Goal: Check status: Check status

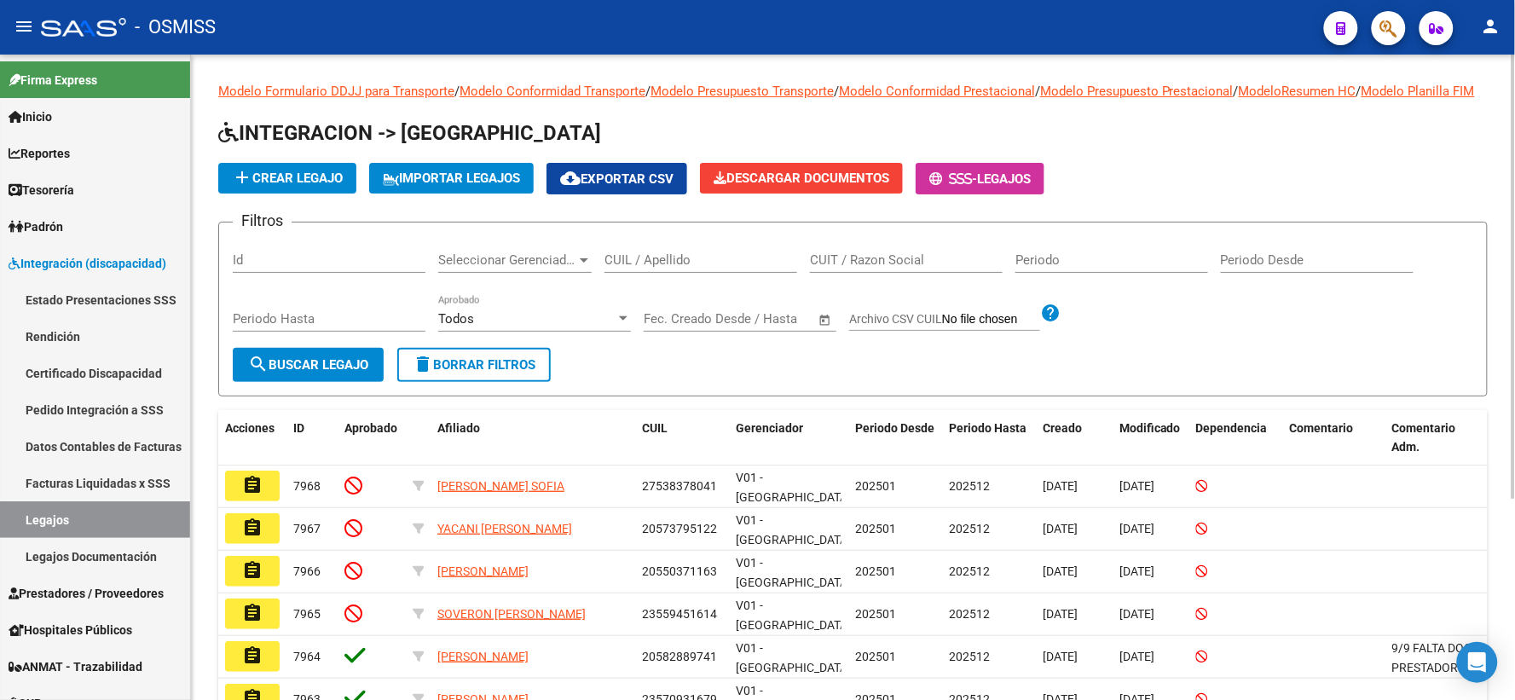
click at [638, 268] on input "CUIL / Apellido" at bounding box center [701, 259] width 193 height 15
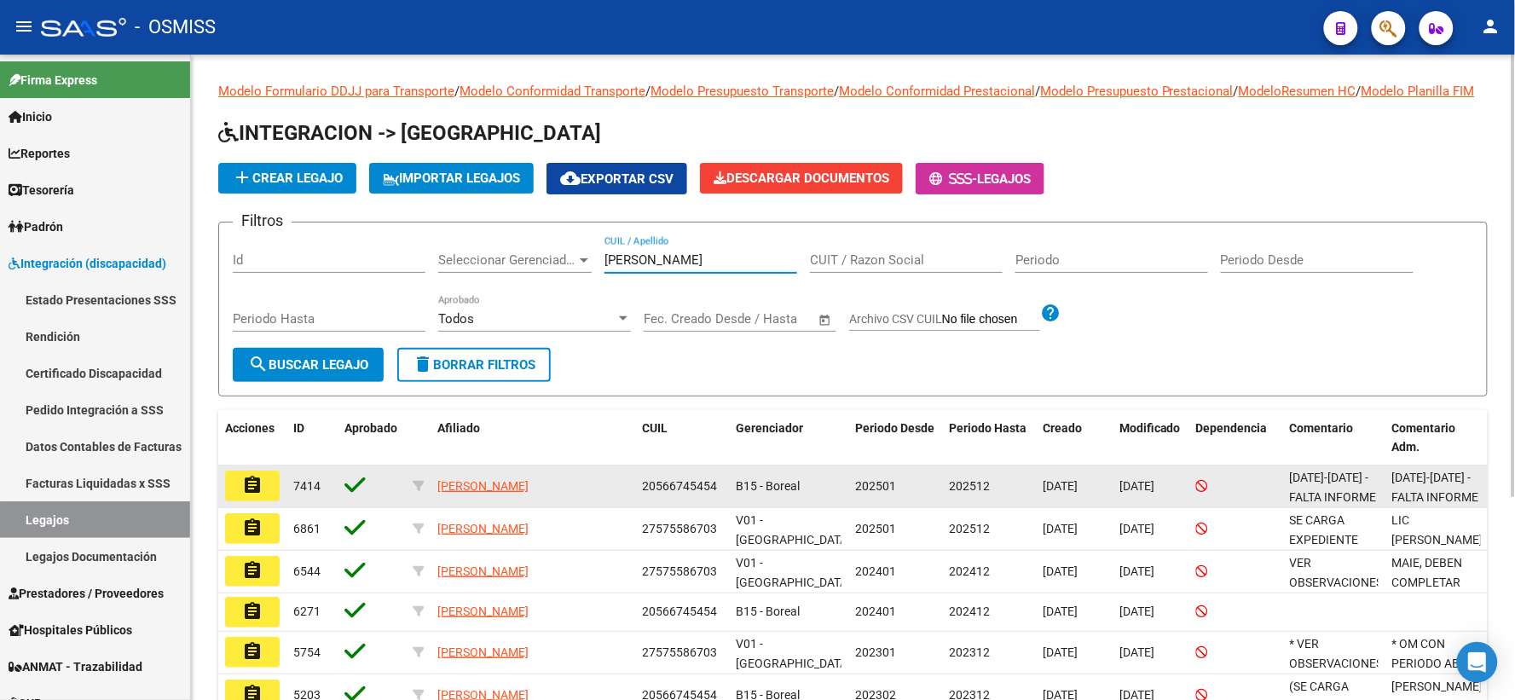
type input "[PERSON_NAME]"
click at [250, 495] on mat-icon "assignment" at bounding box center [252, 485] width 20 height 20
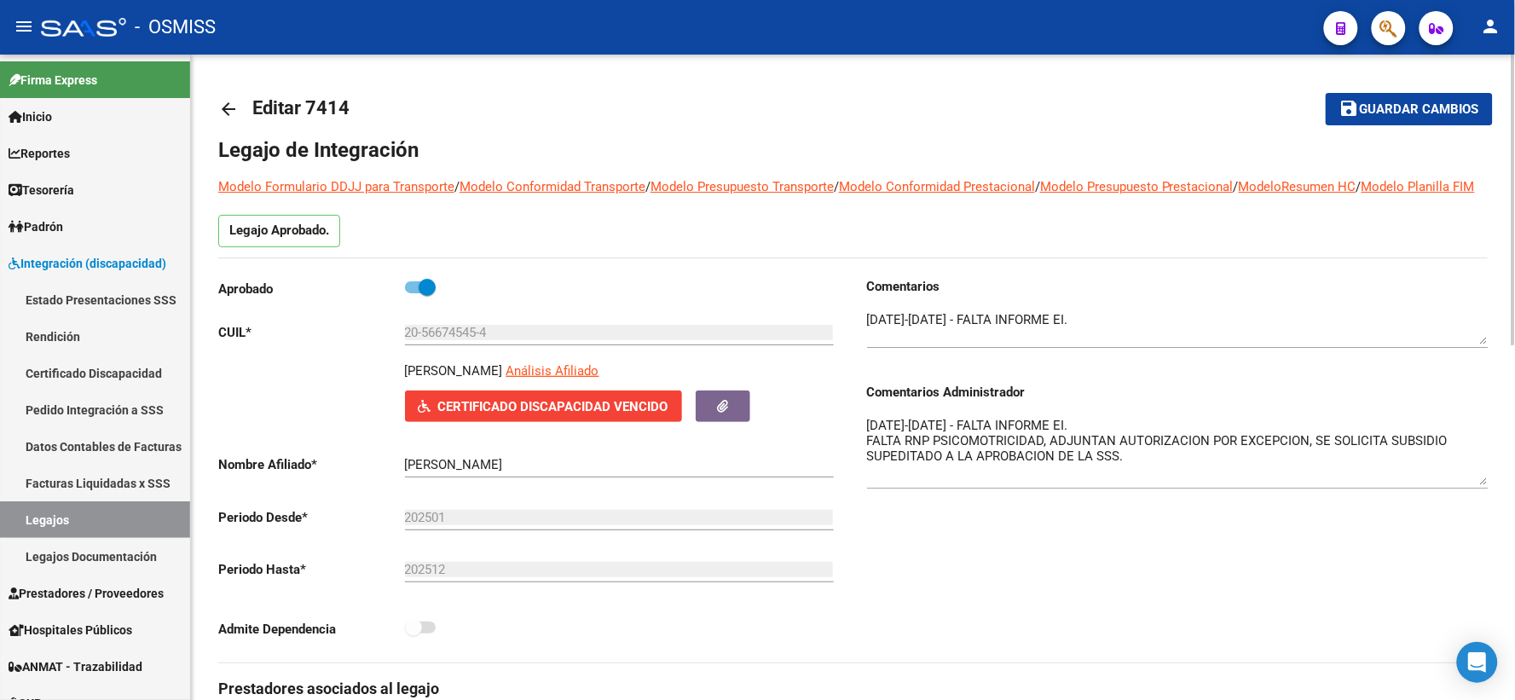
drag, startPoint x: 1481, startPoint y: 466, endPoint x: 1484, endPoint y: 501, distance: 35.1
click at [1484, 485] on textarea "[DATE]-[DATE] - FALTA INFORME EI. FALTA RNP PSICOMOTRICIDAD, ADJUNTAN AUTORIZAC…" at bounding box center [1178, 450] width 622 height 69
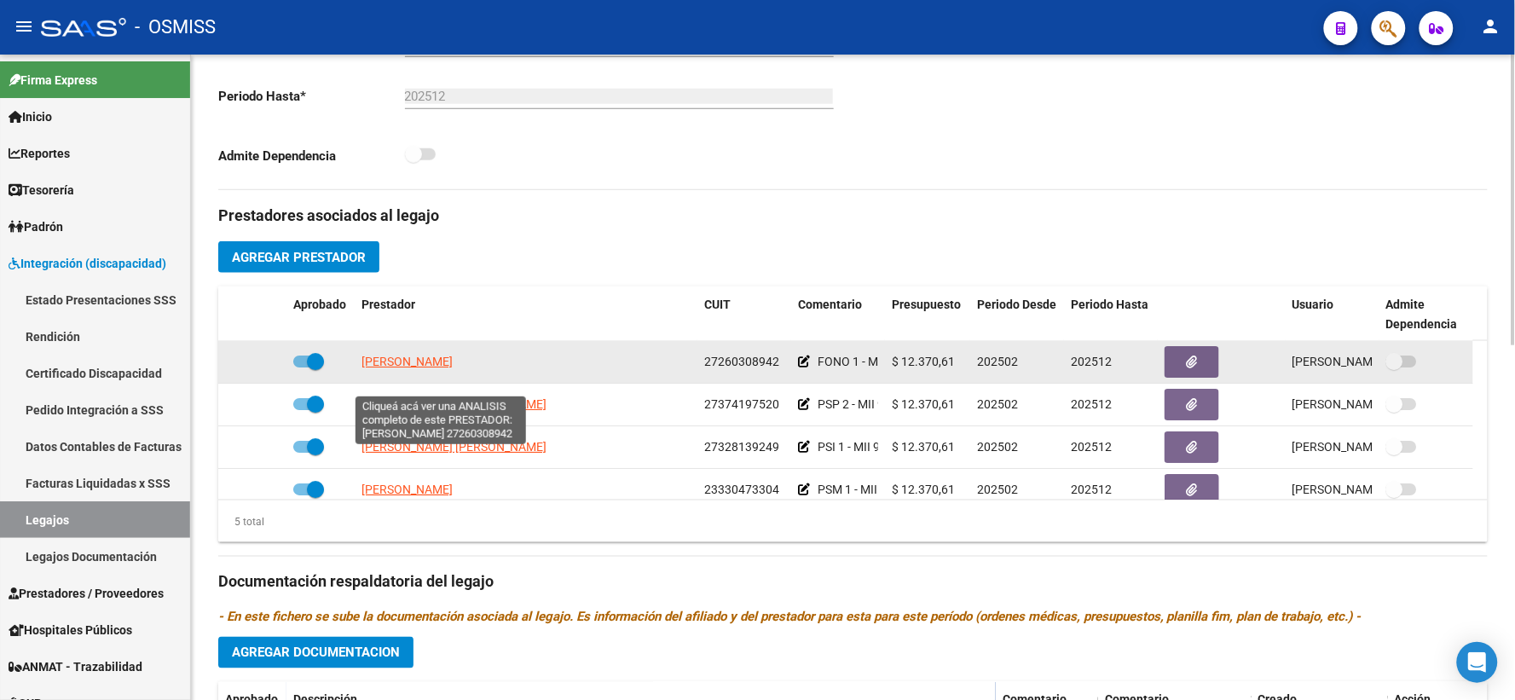
click at [453, 368] on span "[PERSON_NAME]" at bounding box center [407, 362] width 91 height 14
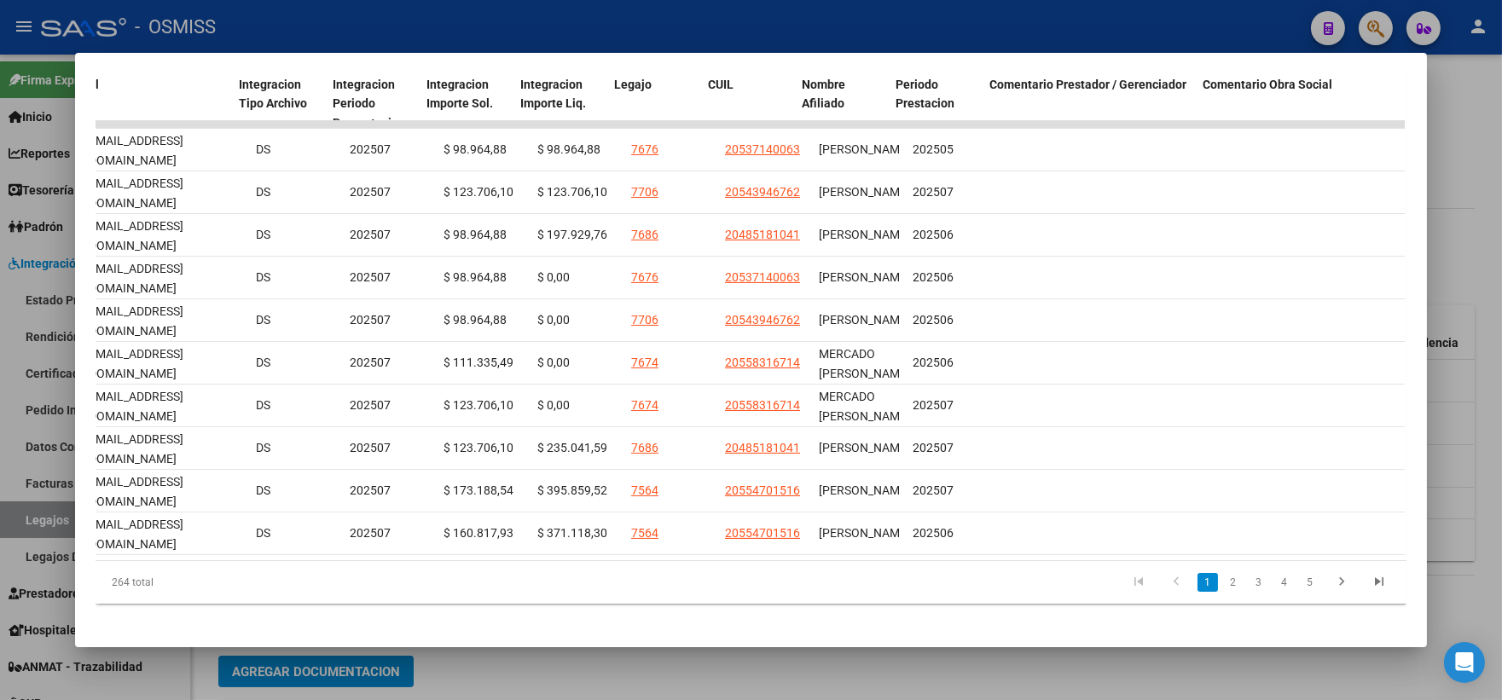
scroll to position [0, 2202]
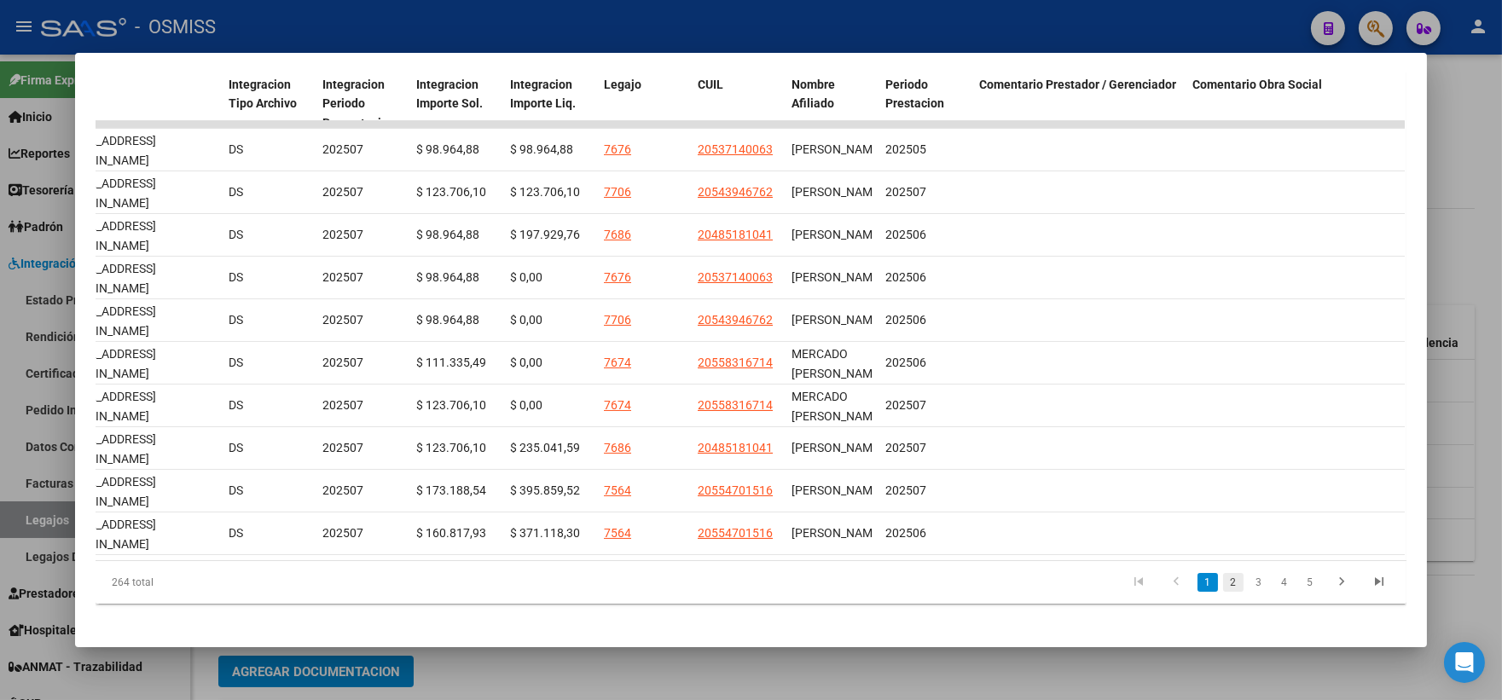
click at [1223, 592] on link "2" at bounding box center [1233, 582] width 20 height 19
click at [1462, 227] on div at bounding box center [751, 350] width 1502 height 700
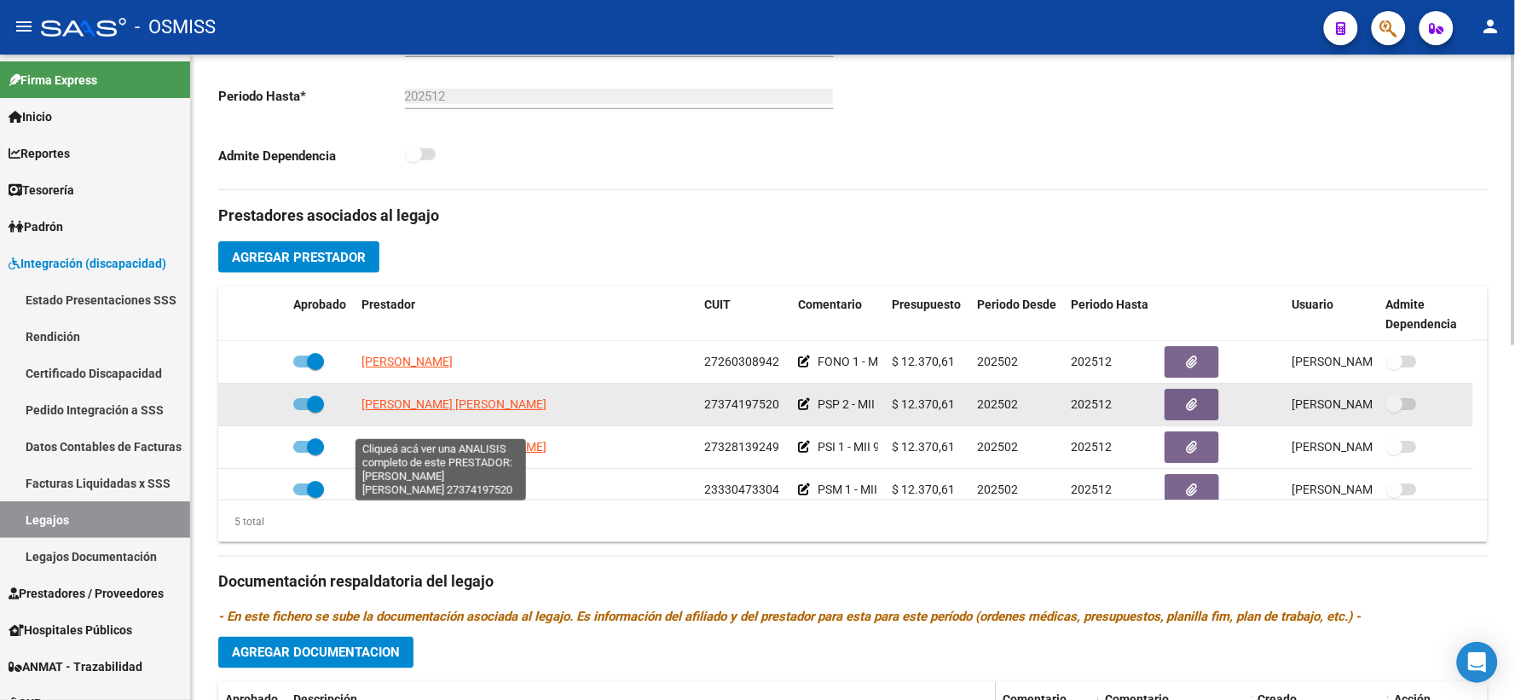
click at [402, 411] on span "[PERSON_NAME] [PERSON_NAME]" at bounding box center [454, 404] width 185 height 14
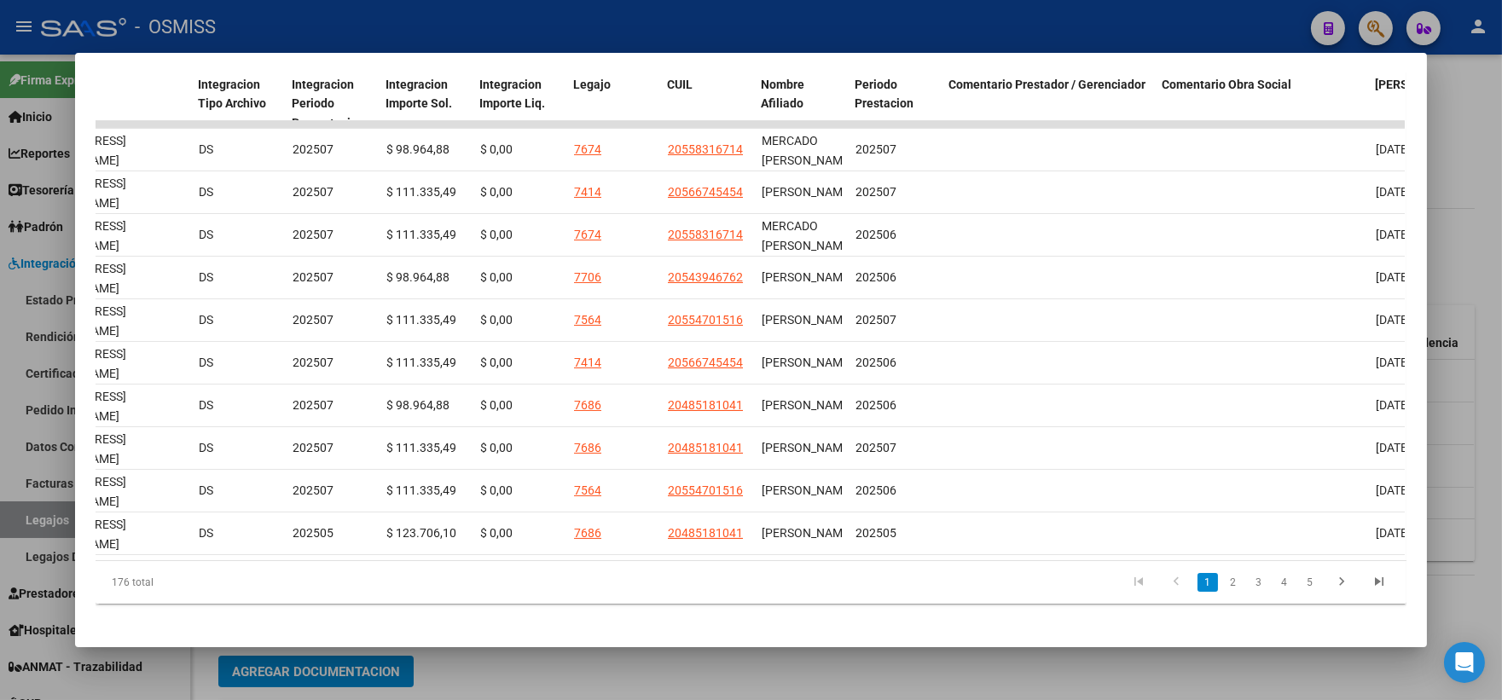
scroll to position [0, 2322]
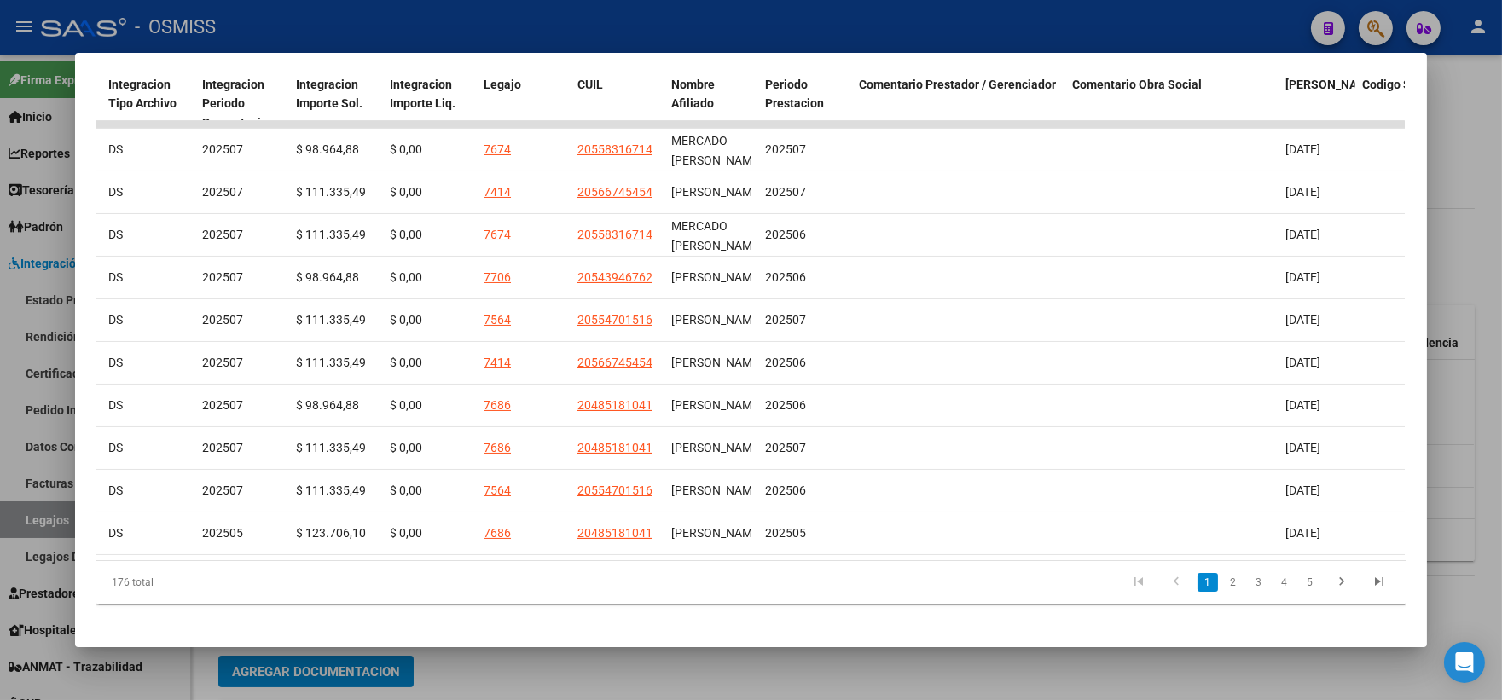
click at [1456, 162] on div at bounding box center [751, 350] width 1502 height 700
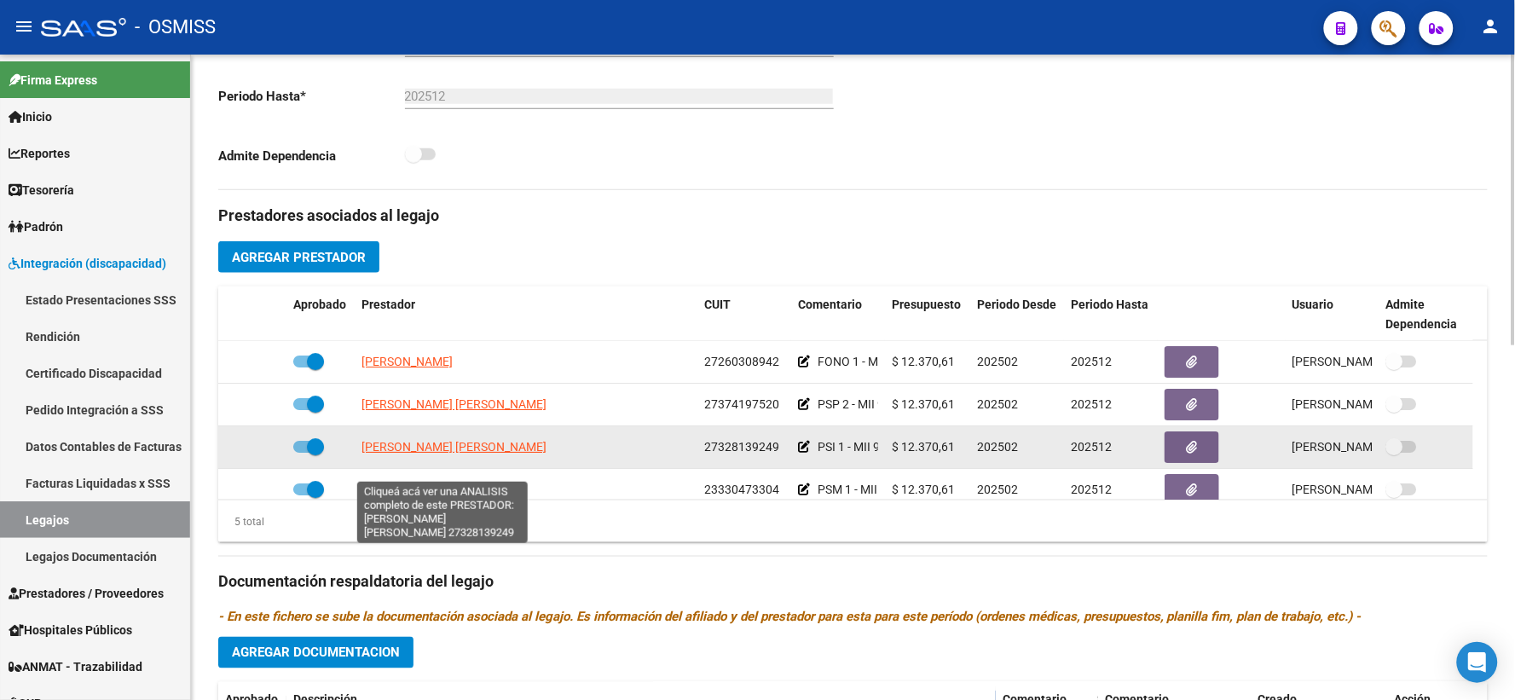
click at [454, 454] on span "[PERSON_NAME] [PERSON_NAME]" at bounding box center [454, 447] width 185 height 14
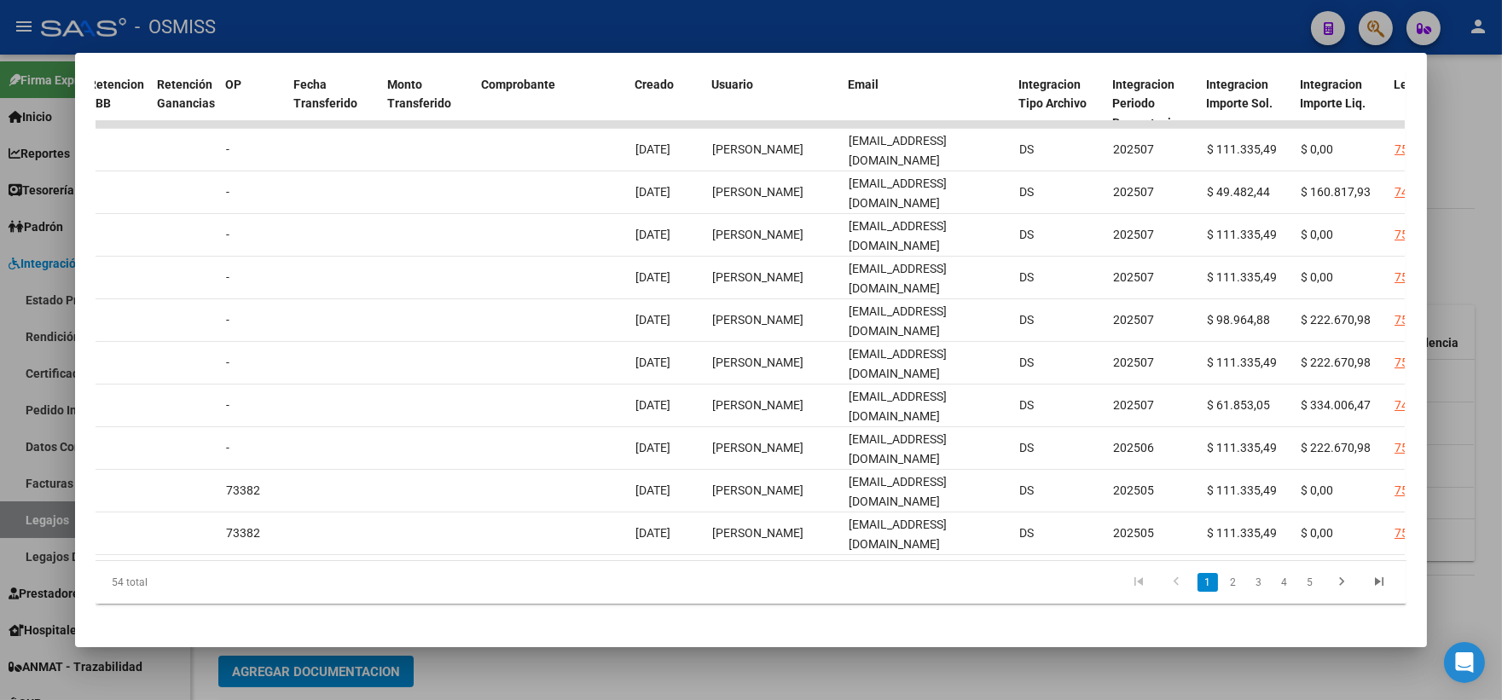
scroll to position [0, 2313]
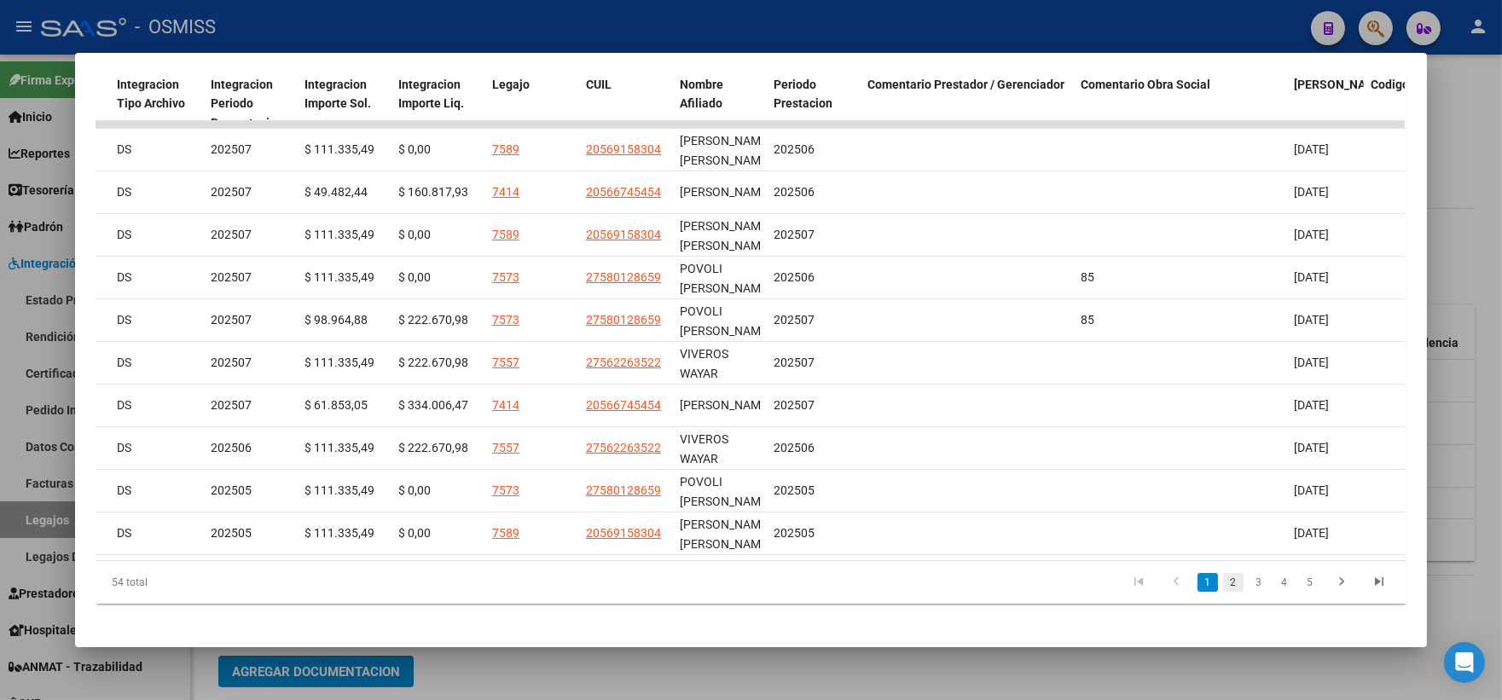
click at [1230, 592] on link "2" at bounding box center [1233, 582] width 20 height 19
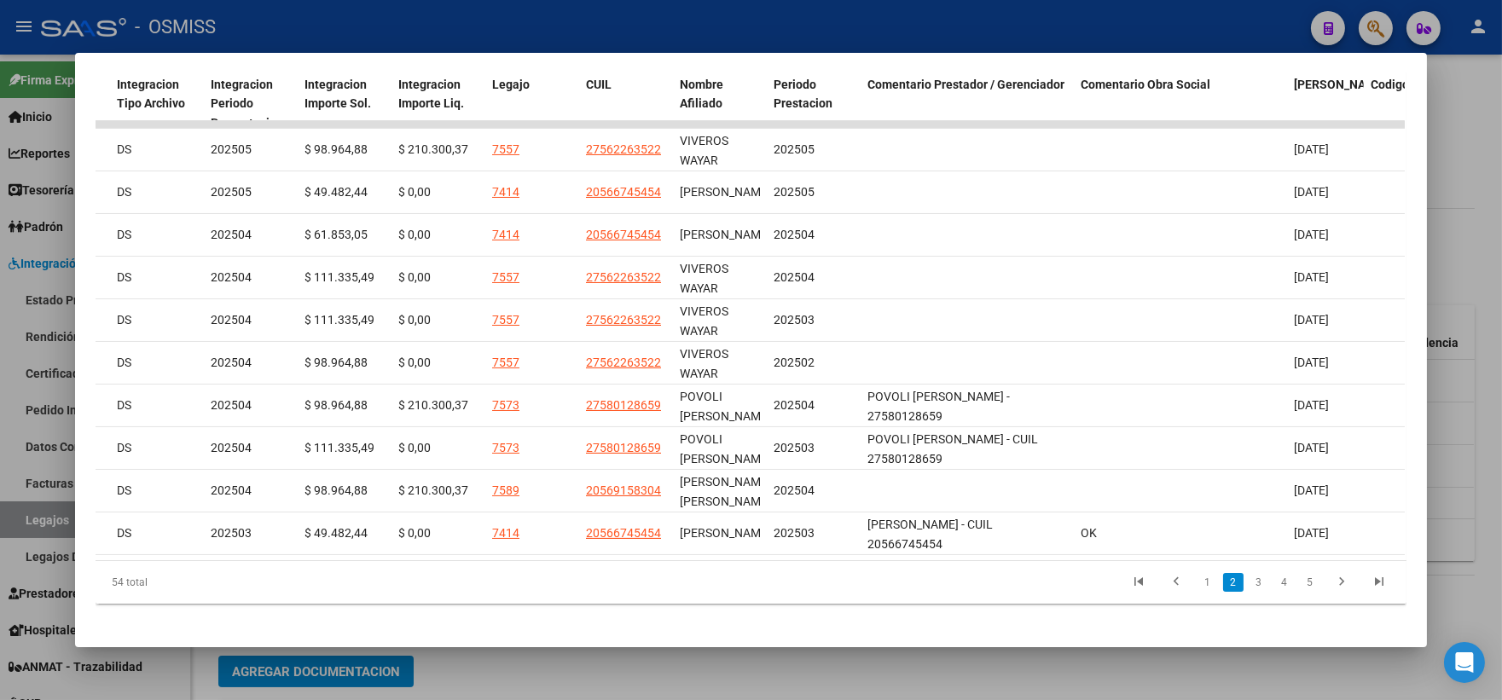
click at [1461, 169] on div at bounding box center [751, 350] width 1502 height 700
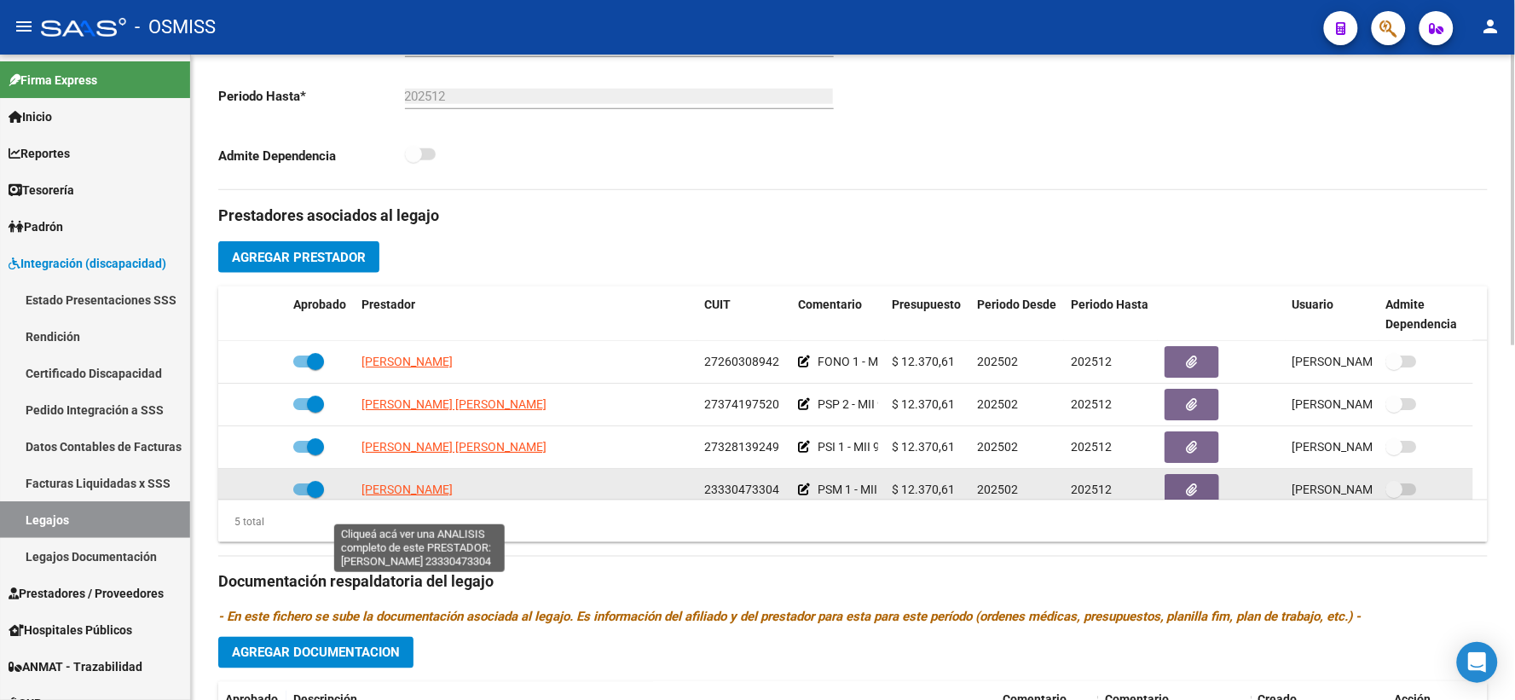
click at [393, 496] on span "[PERSON_NAME]" at bounding box center [407, 490] width 91 height 14
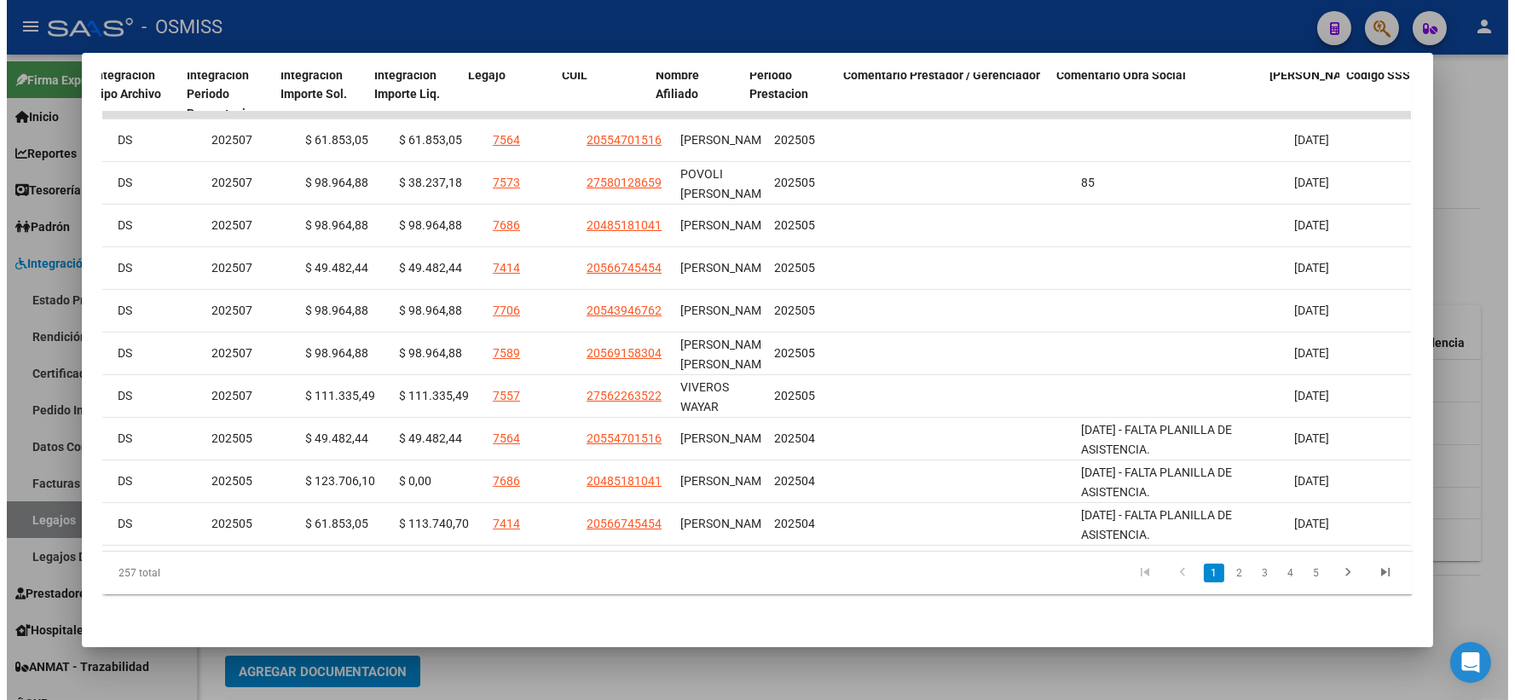
scroll to position [0, 2355]
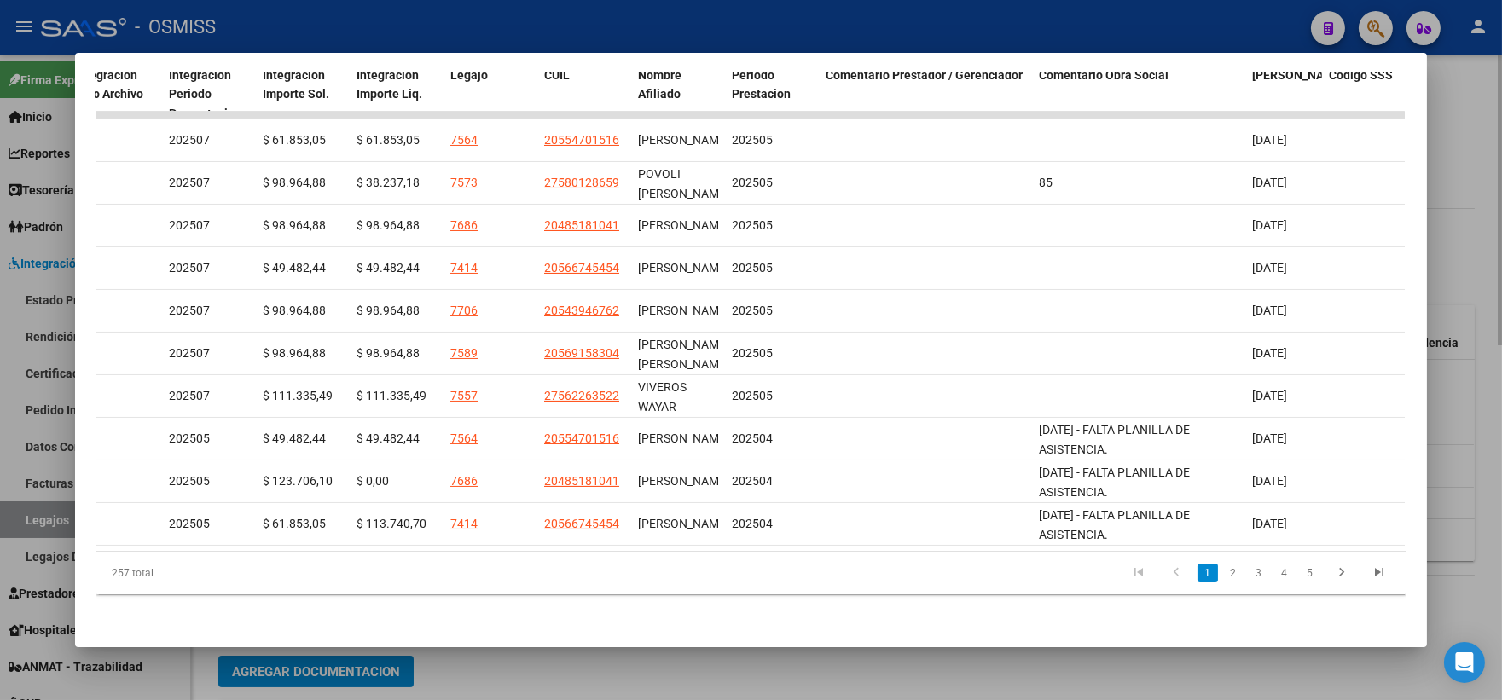
drag, startPoint x: 1476, startPoint y: 205, endPoint x: 1461, endPoint y: 213, distance: 16.4
click at [1476, 205] on div at bounding box center [751, 350] width 1502 height 700
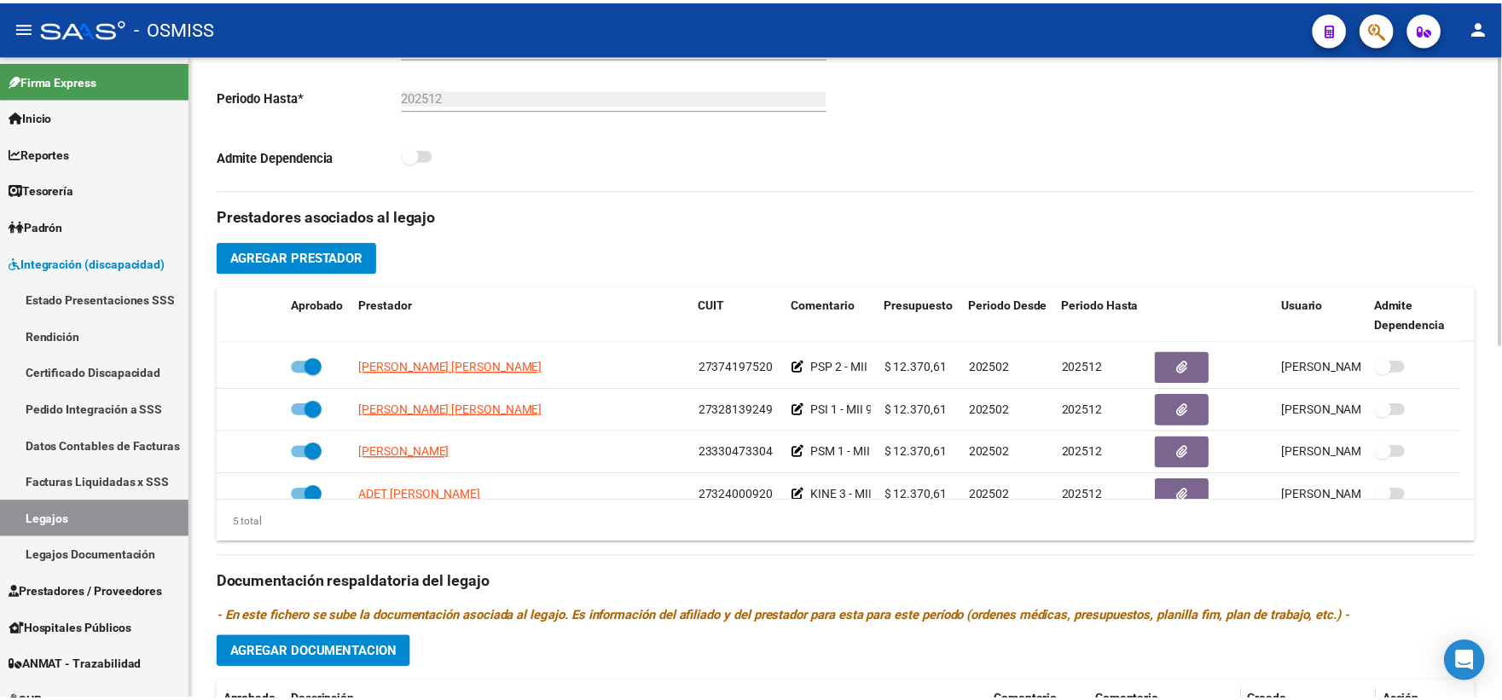
scroll to position [60, 0]
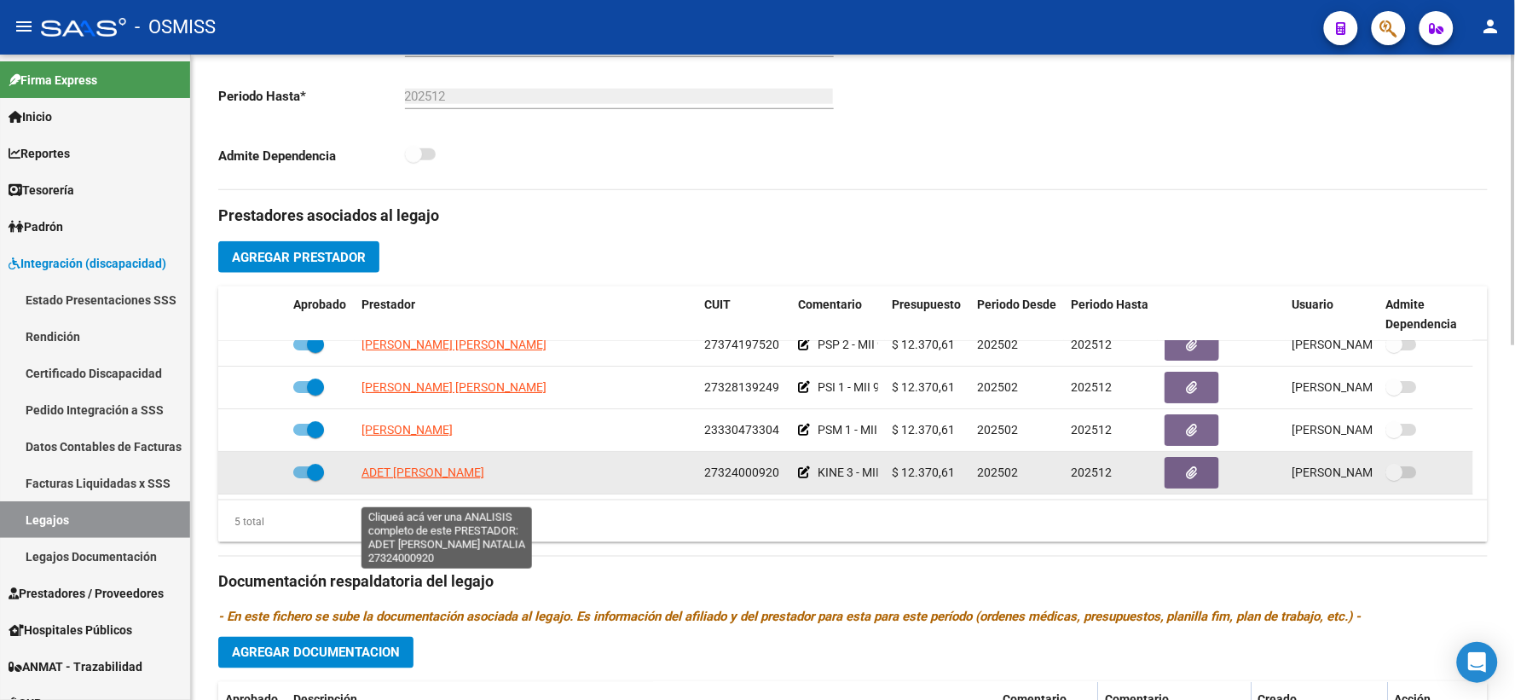
click at [431, 479] on span "ADET [PERSON_NAME]" at bounding box center [423, 473] width 123 height 14
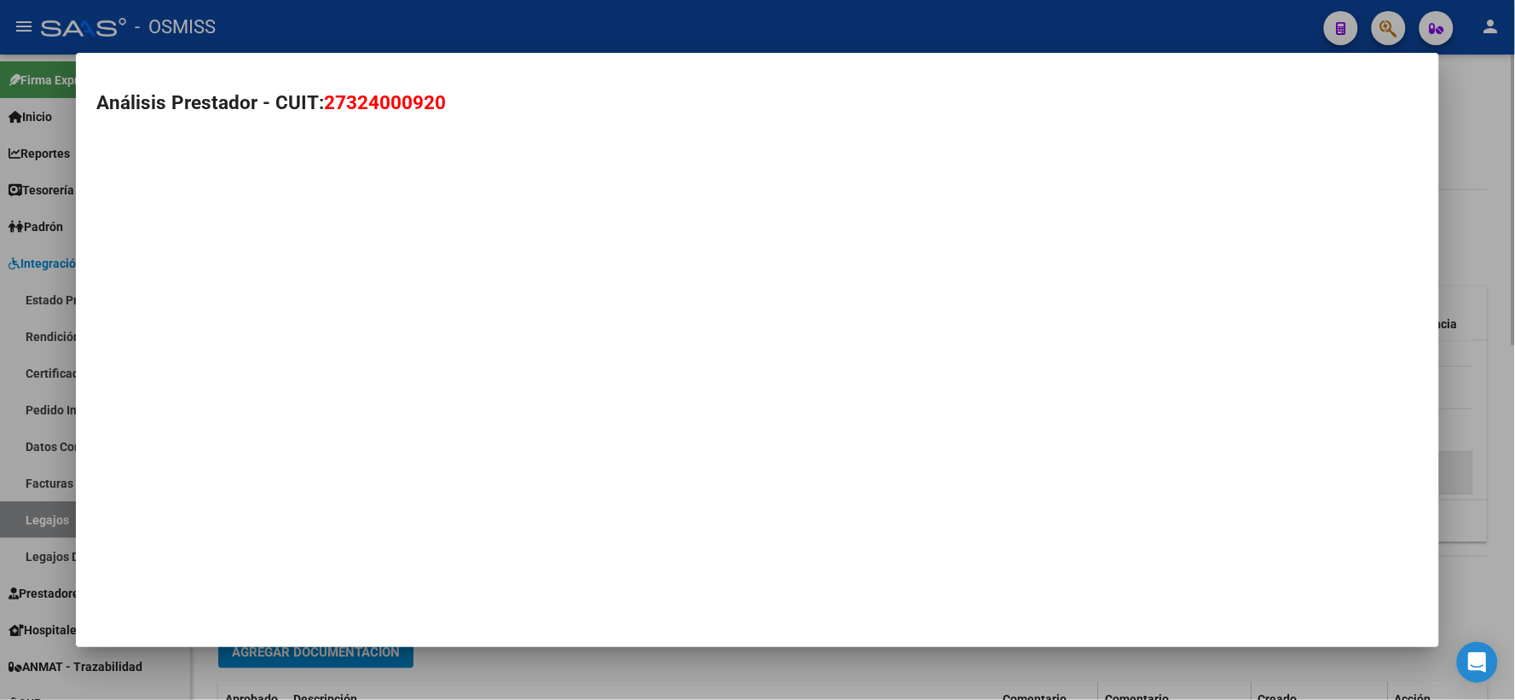
type textarea "27324000920"
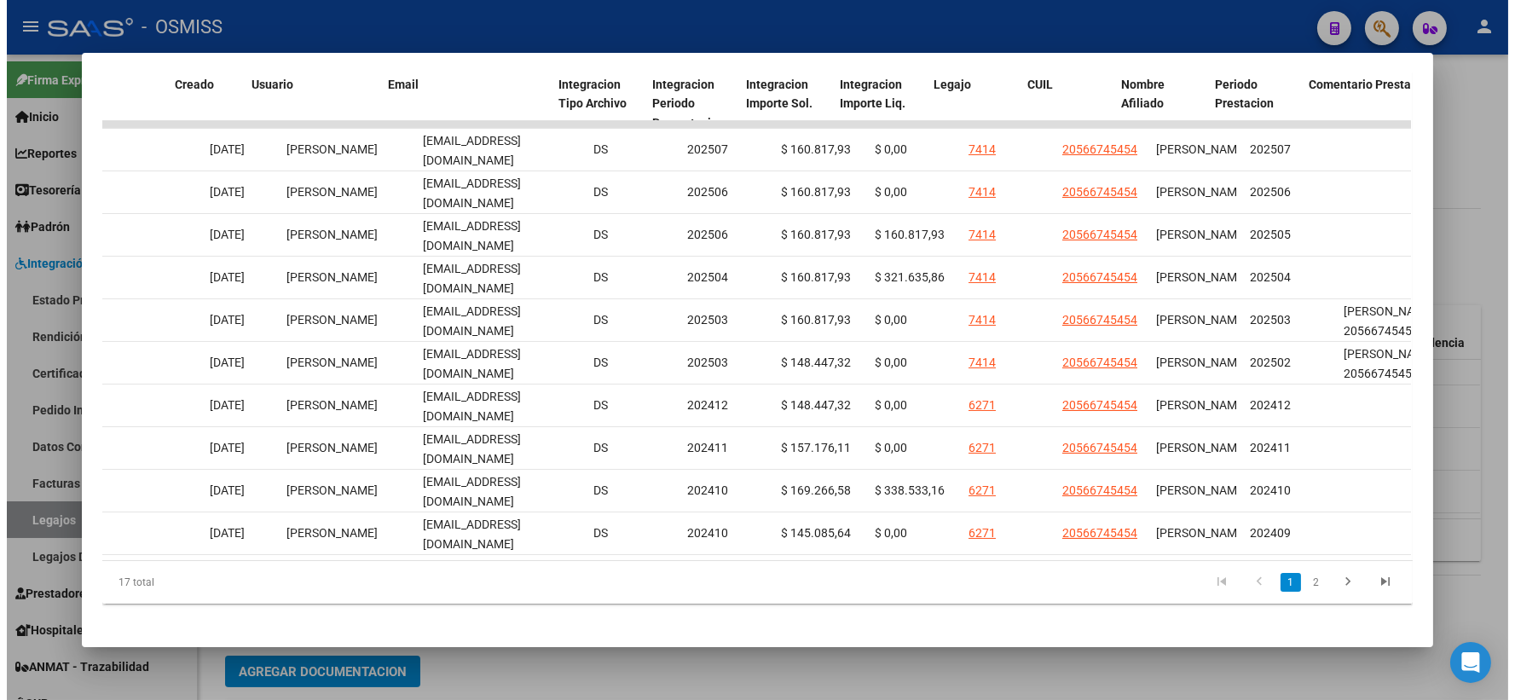
scroll to position [0, 2319]
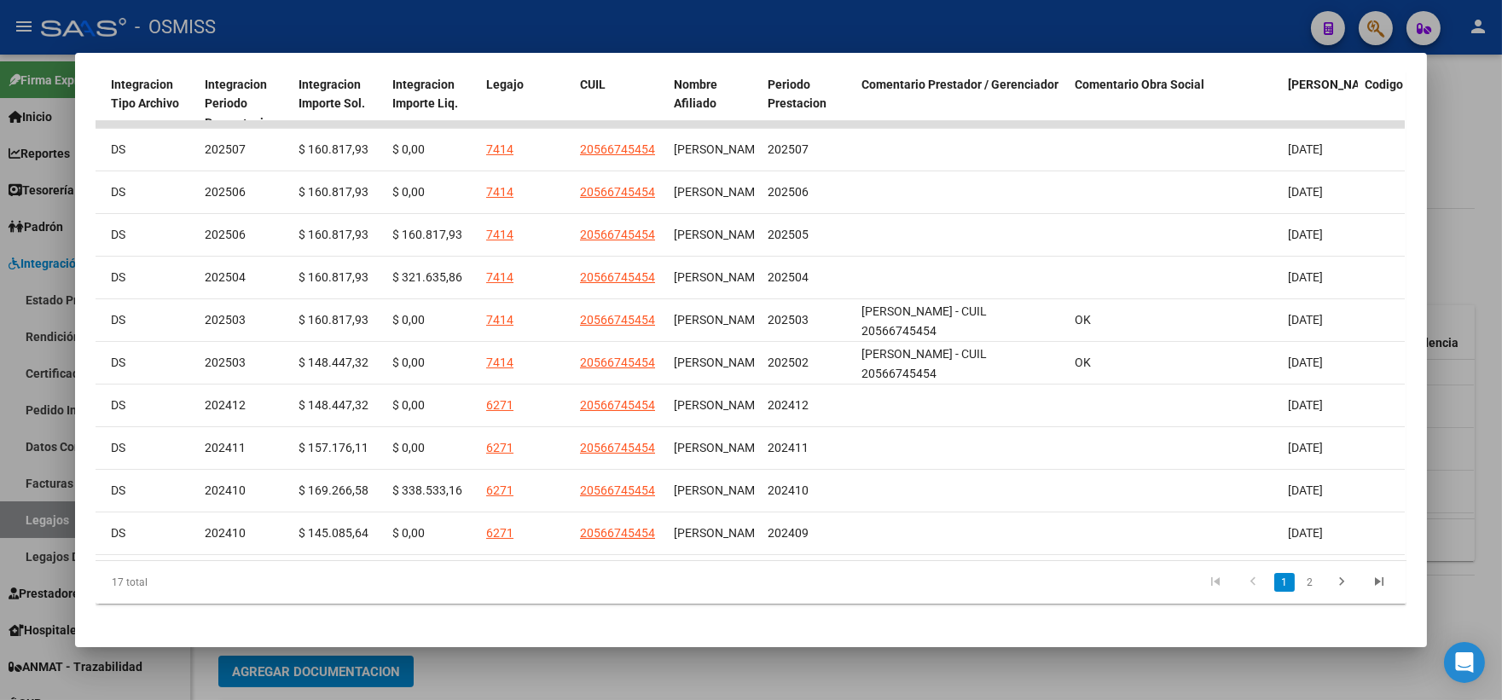
click at [1463, 217] on div at bounding box center [751, 350] width 1502 height 700
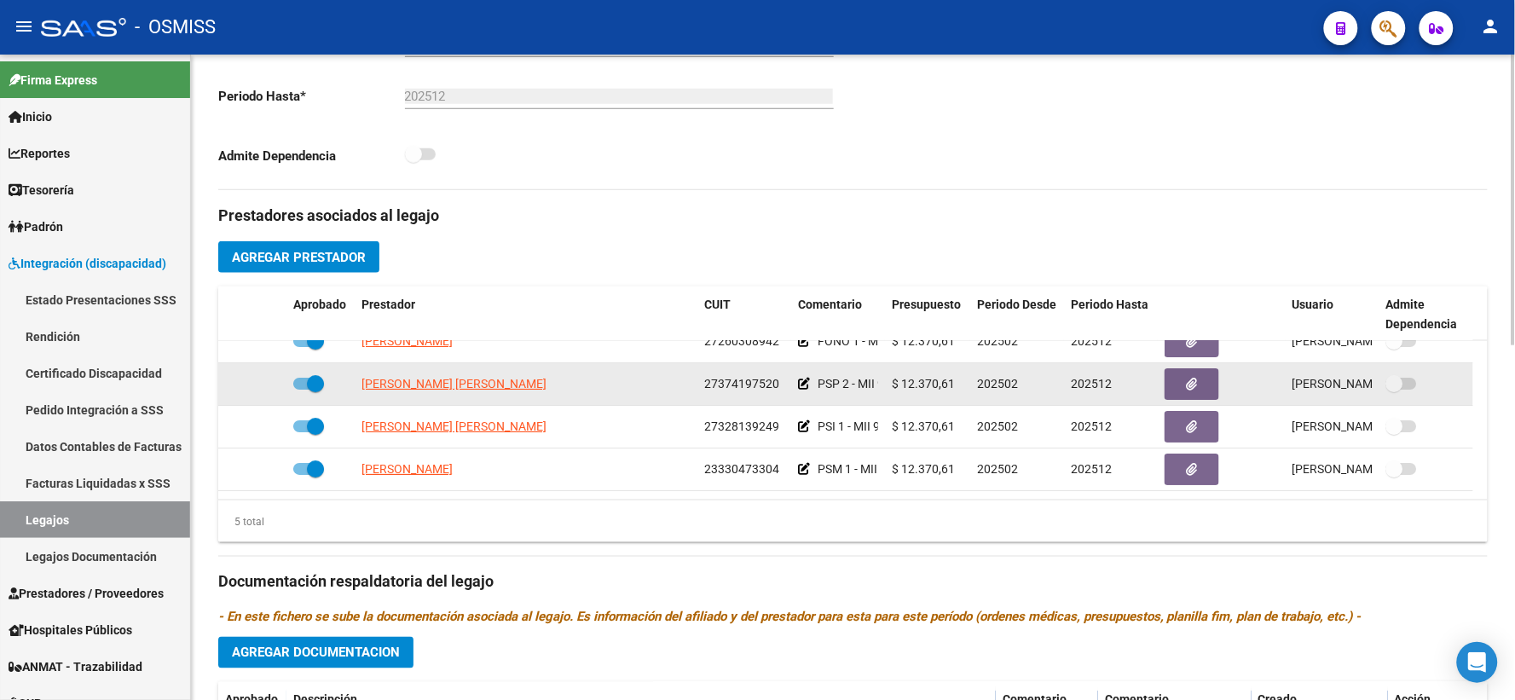
scroll to position [0, 0]
